Goal: Task Accomplishment & Management: Use online tool/utility

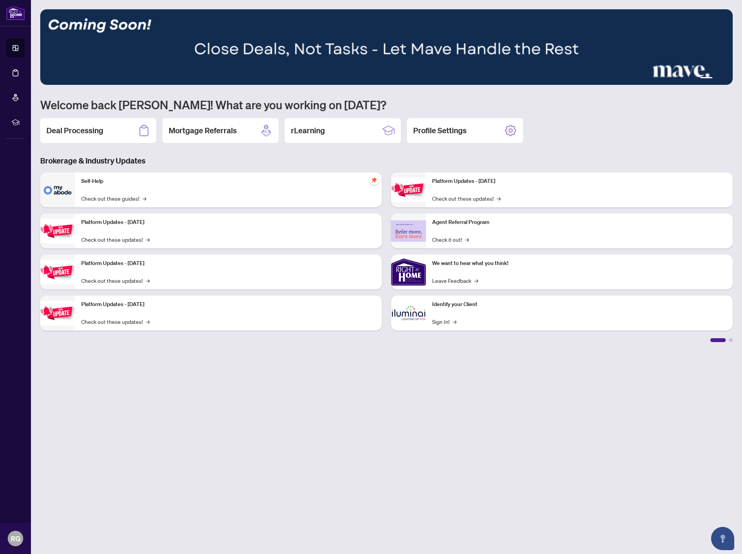
click at [174, 443] on main "1 2 3 4 5 6 Welcome back [PERSON_NAME]! What are you working on [DATE]? Deal Pr…" at bounding box center [387, 277] width 712 height 554
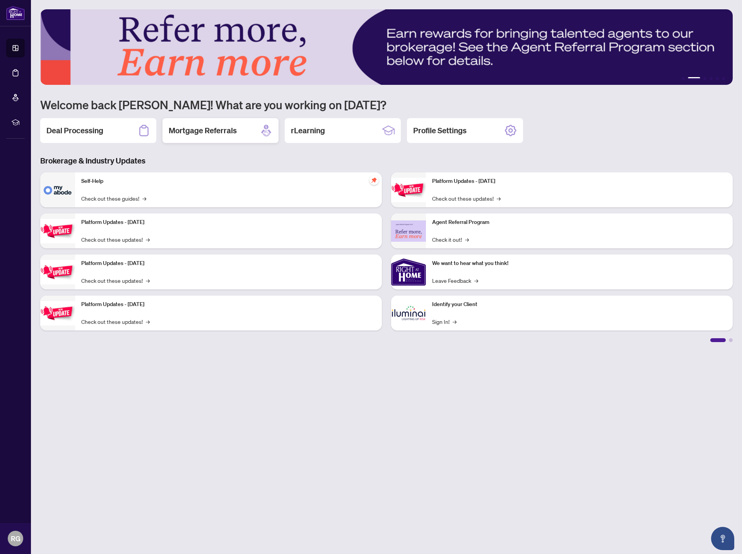
click at [243, 142] on div "Mortgage Referrals" at bounding box center [221, 130] width 116 height 25
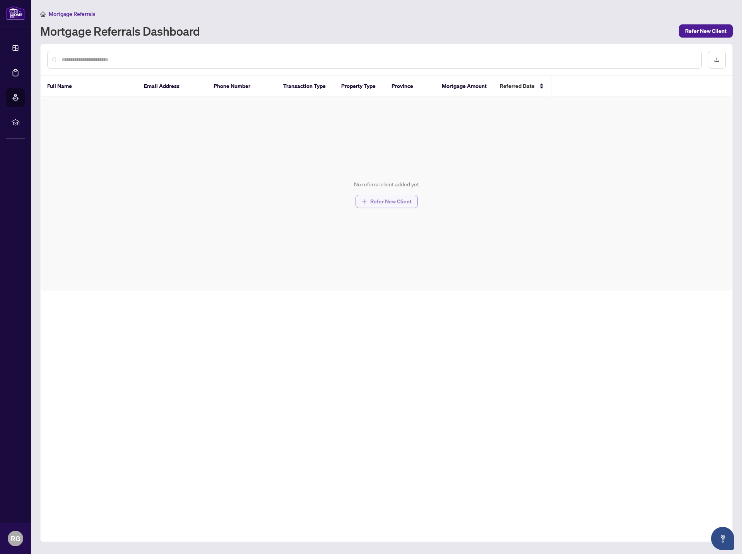
click at [362, 208] on button "Refer New Client" at bounding box center [387, 201] width 62 height 13
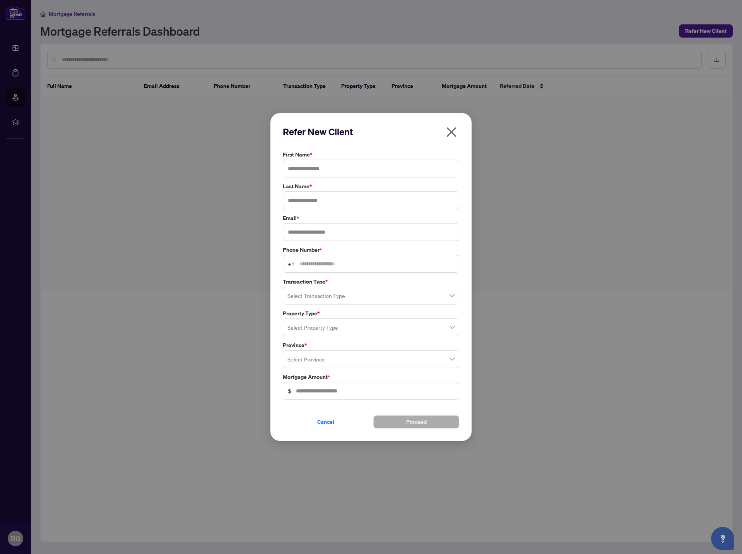
click at [323, 331] on input "search" at bounding box center [368, 328] width 160 height 17
click at [363, 247] on label "Phone Number *" at bounding box center [371, 249] width 177 height 9
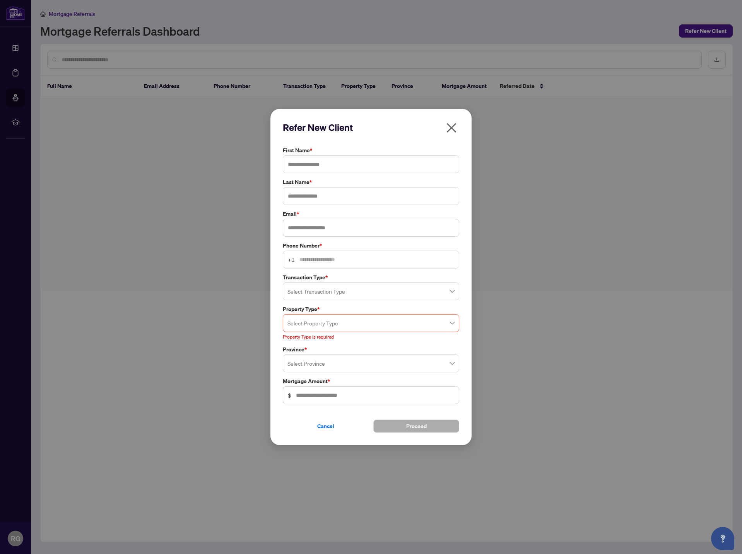
click at [457, 126] on icon "close" at bounding box center [452, 128] width 12 height 12
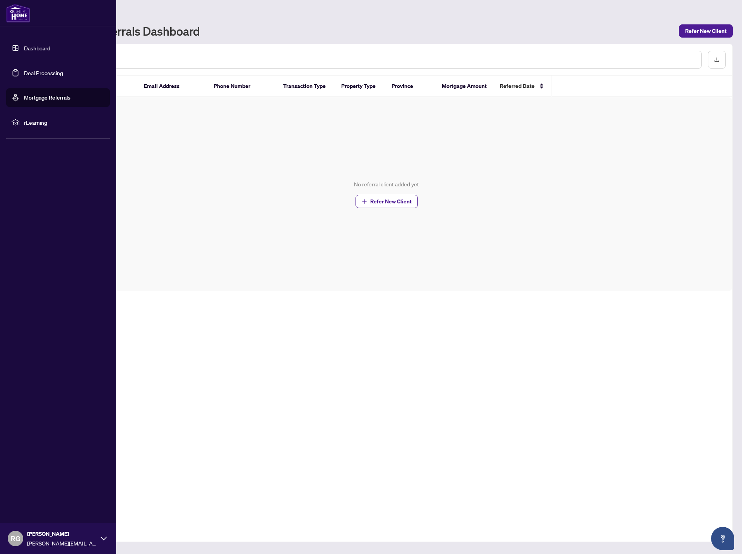
click at [24, 45] on link "Dashboard" at bounding box center [37, 48] width 26 height 7
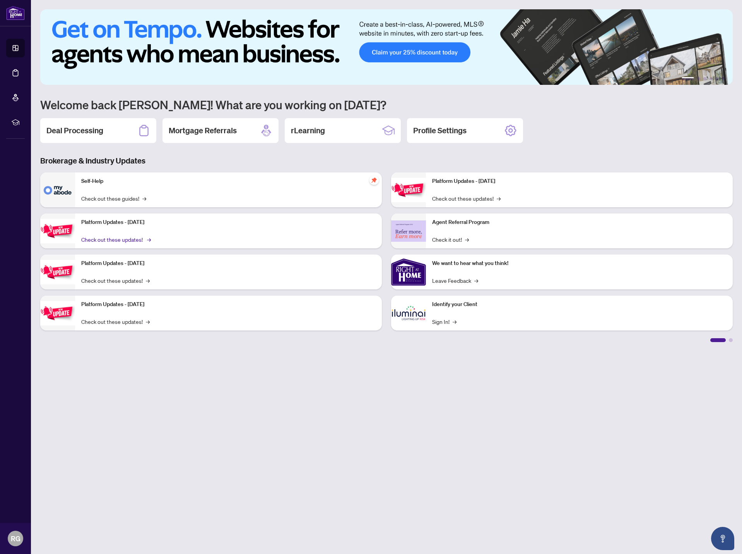
click at [126, 238] on link "Check out these updates! →" at bounding box center [115, 239] width 69 height 9
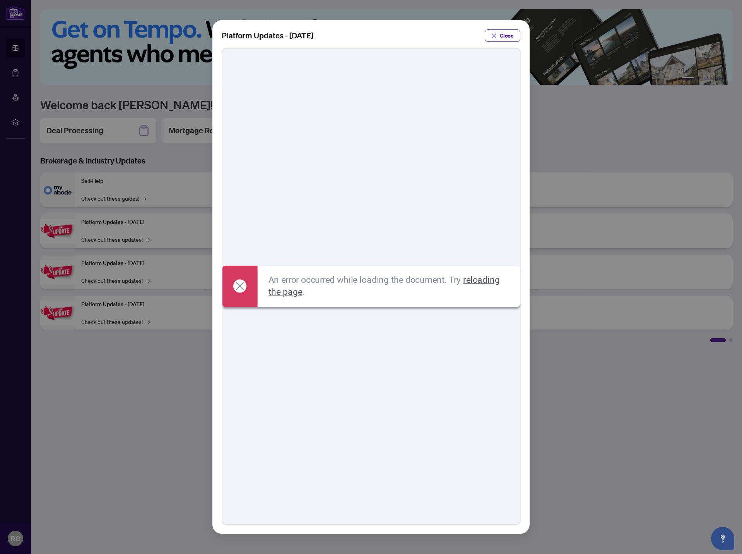
click at [286, 291] on link "reloading the page" at bounding box center [384, 285] width 231 height 23
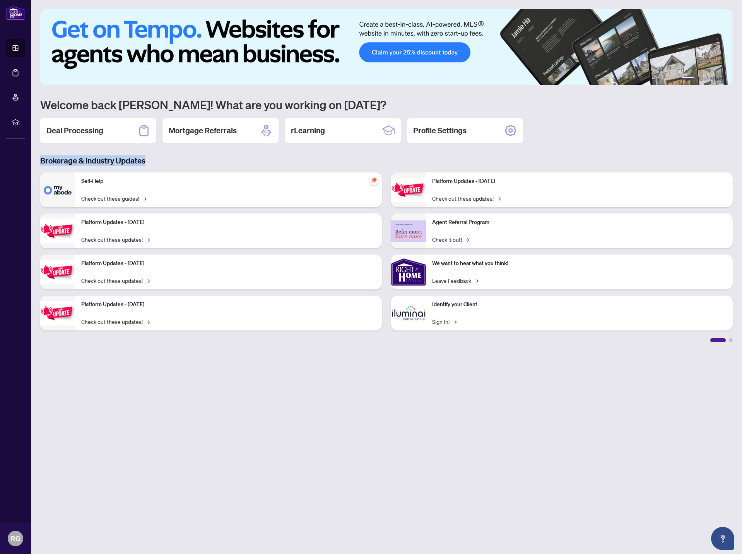
drag, startPoint x: 130, startPoint y: 160, endPoint x: 39, endPoint y: 157, distance: 90.2
click at [40, 157] on div "Brokerage & Industry Updates Self-Help Check out these guides! → Platform Updat…" at bounding box center [387, 248] width 702 height 187
click at [39, 157] on div "Brokerage & Industry Updates Self-Help Check out these guides! → Platform Updat…" at bounding box center [387, 248] width 702 height 187
drag, startPoint x: 122, startPoint y: 165, endPoint x: 31, endPoint y: 158, distance: 91.6
click at [33, 158] on main "1 2 3 4 5 6 Welcome back [PERSON_NAME]! What are you working on [DATE]? Deal Pr…" at bounding box center [387, 277] width 712 height 554
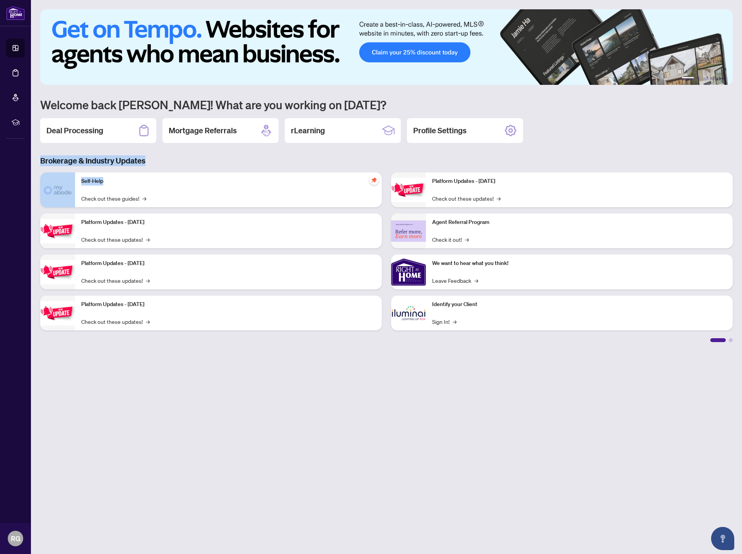
click at [31, 158] on main "1 2 3 4 5 6 Welcome back [PERSON_NAME]! What are you working on [DATE]? Deal Pr…" at bounding box center [387, 277] width 712 height 554
drag, startPoint x: 39, startPoint y: 159, endPoint x: 185, endPoint y: 155, distance: 145.6
click at [183, 155] on div "1 2 3 4 5 6 Welcome back [PERSON_NAME]! What are you working on [DATE]? Deal Pr…" at bounding box center [386, 175] width 693 height 333
click at [185, 155] on div "1 2 3 4 5 6 Welcome back [PERSON_NAME]! What are you working on [DATE]? Deal Pr…" at bounding box center [386, 175] width 693 height 333
click at [109, 129] on div "Deal Processing" at bounding box center [98, 130] width 116 height 25
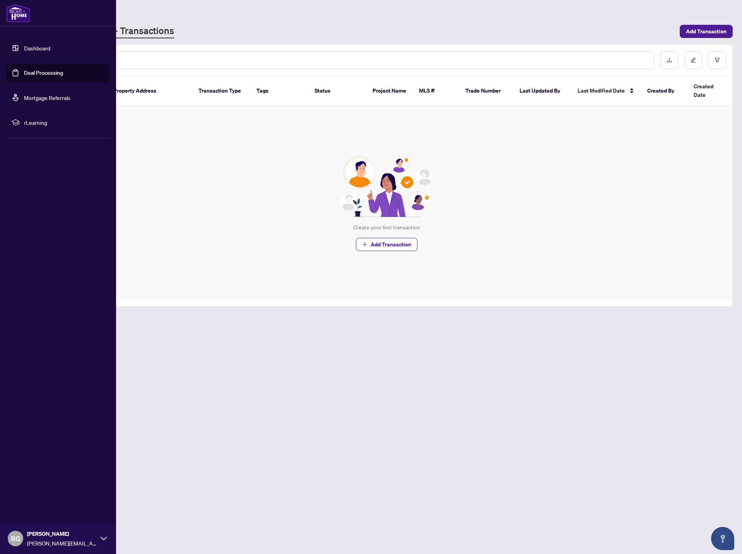
click at [24, 46] on link "Dashboard" at bounding box center [37, 48] width 26 height 7
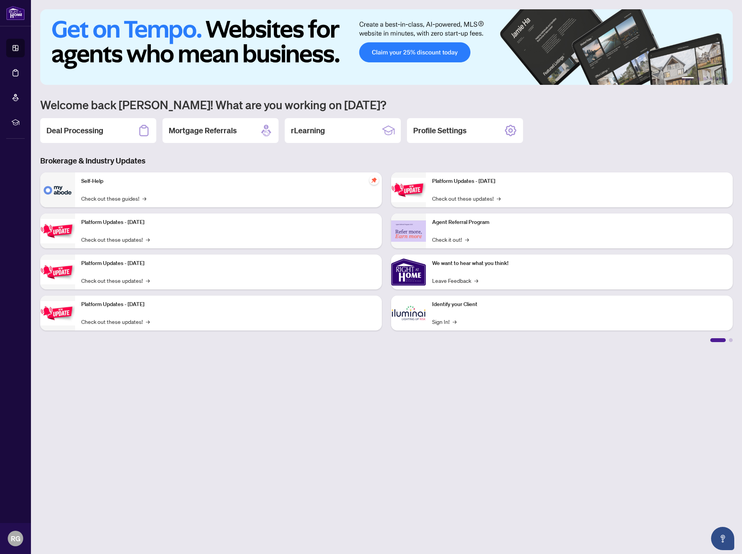
click at [213, 388] on main "1 2 3 4 5 6 Welcome back [PERSON_NAME]! What are you working on [DATE]? Deal Pr…" at bounding box center [387, 277] width 712 height 554
click at [593, 94] on div "1 2 3 4 5 6 Welcome back [PERSON_NAME]! What are you working on [DATE]? Deal Pr…" at bounding box center [386, 175] width 693 height 333
